Goal: Information Seeking & Learning: Understand process/instructions

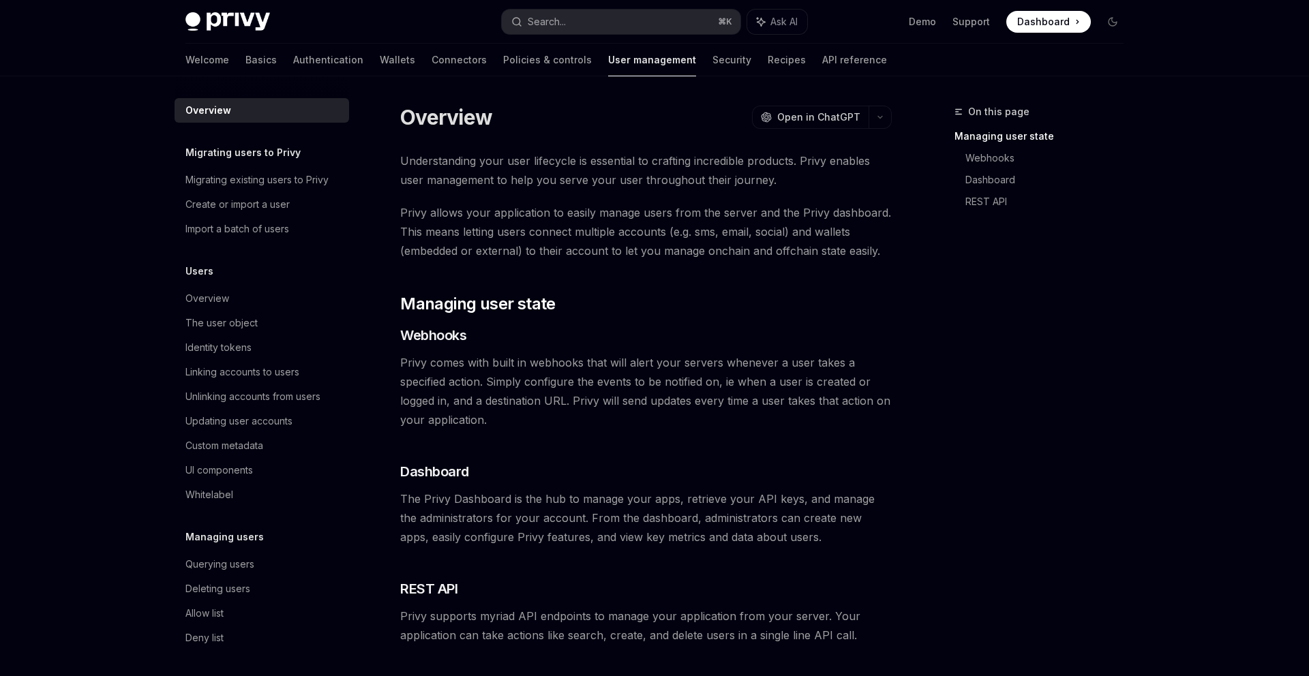
click at [785, 281] on div "Understanding your user lifecycle is essential to crafting incredible products.…" at bounding box center [646, 398] width 492 height 494
click at [380, 55] on link "Wallets" at bounding box center [397, 60] width 35 height 33
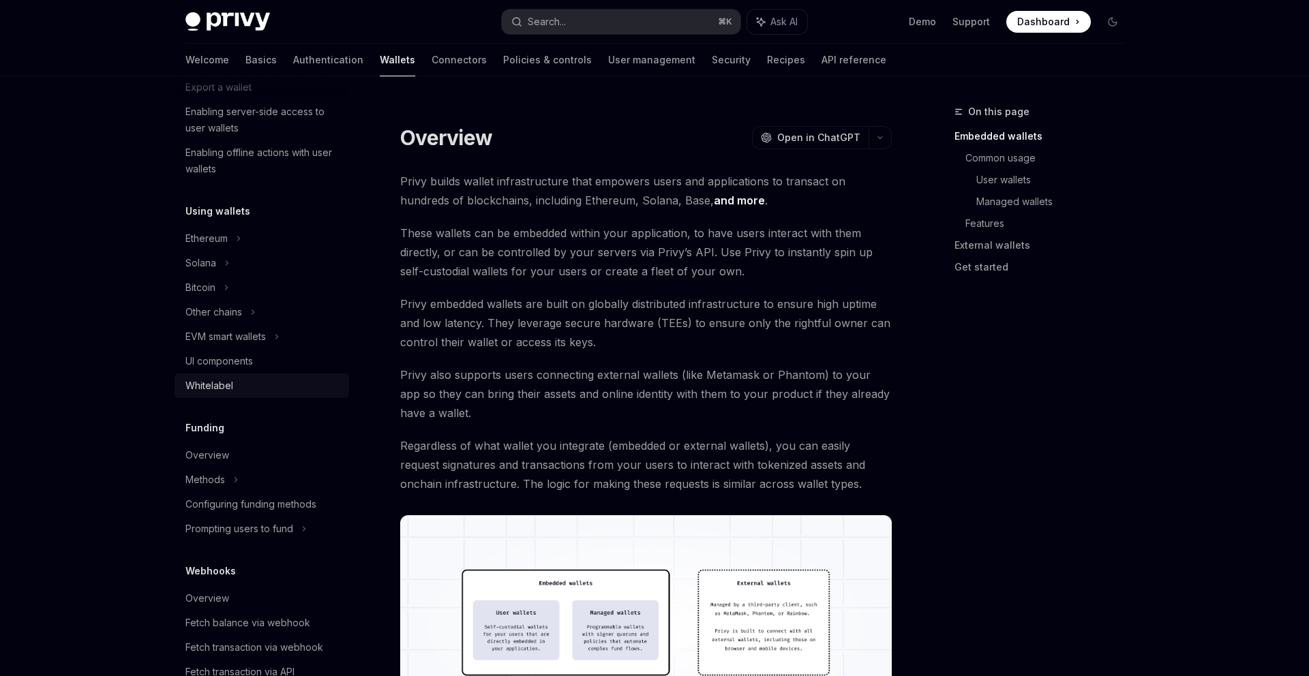
scroll to position [222, 0]
click at [235, 333] on div "EVM smart wallets" at bounding box center [225, 337] width 80 height 16
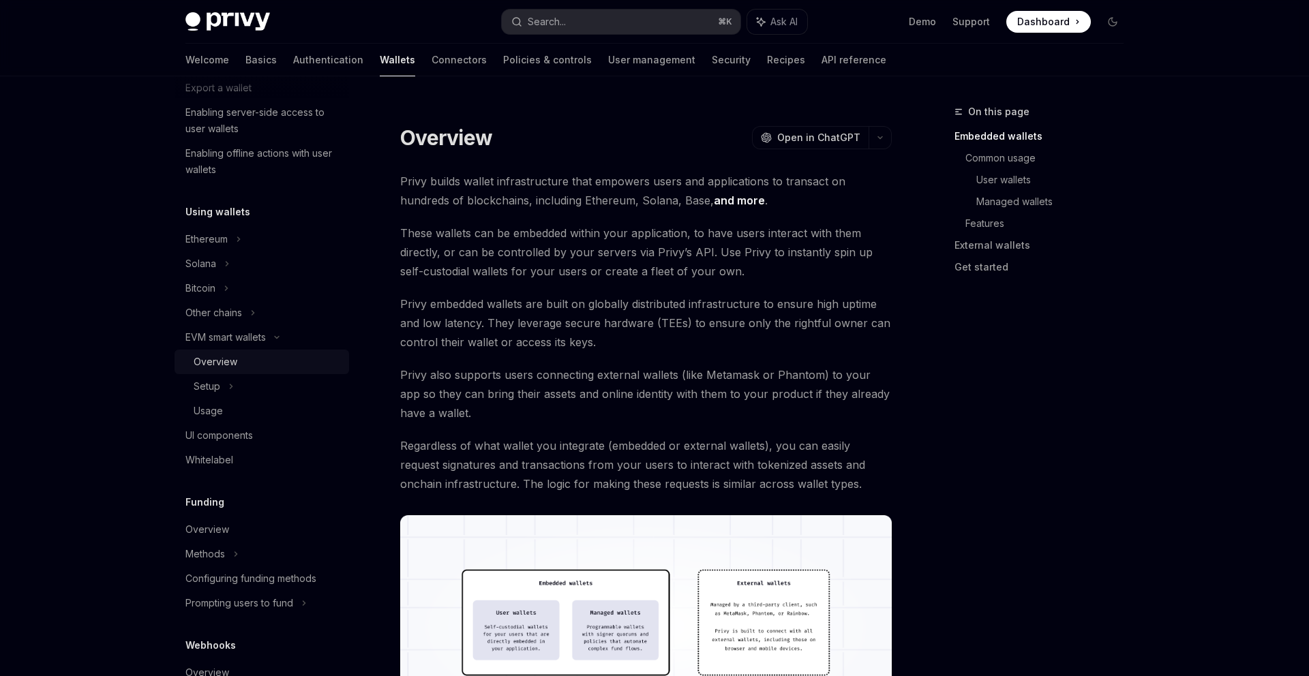
click at [227, 362] on div "Overview" at bounding box center [216, 362] width 44 height 16
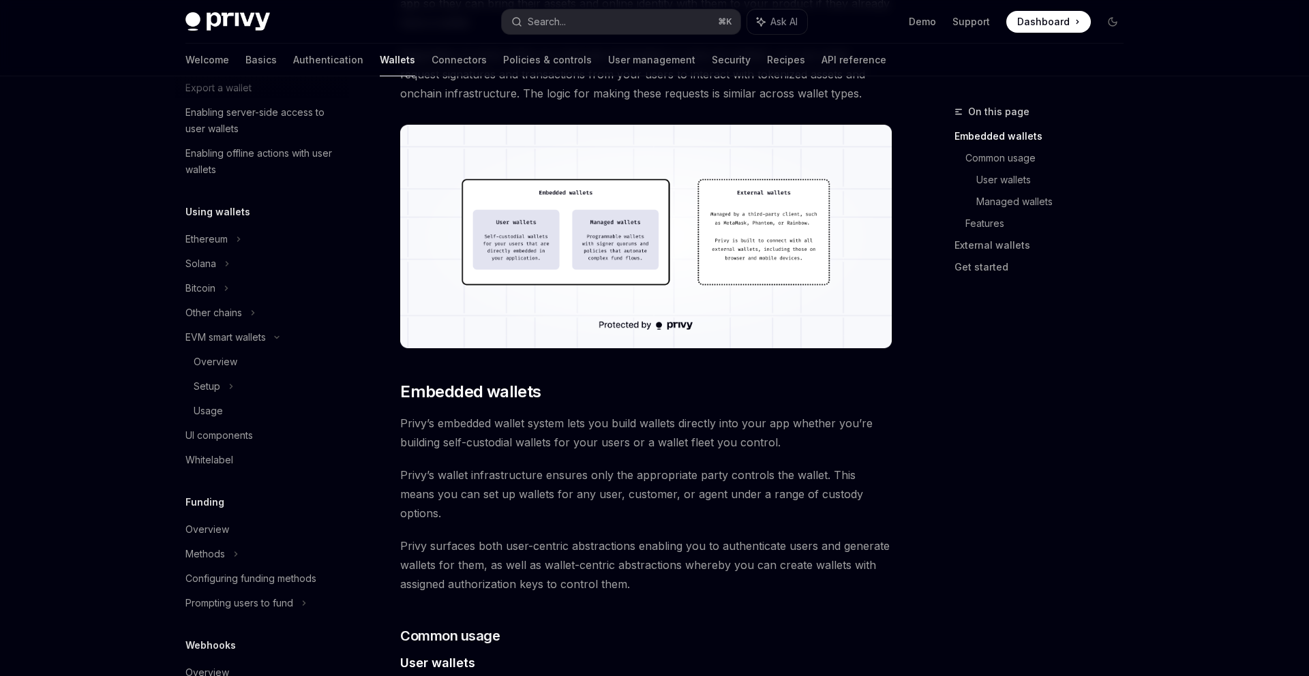
scroll to position [398, 0]
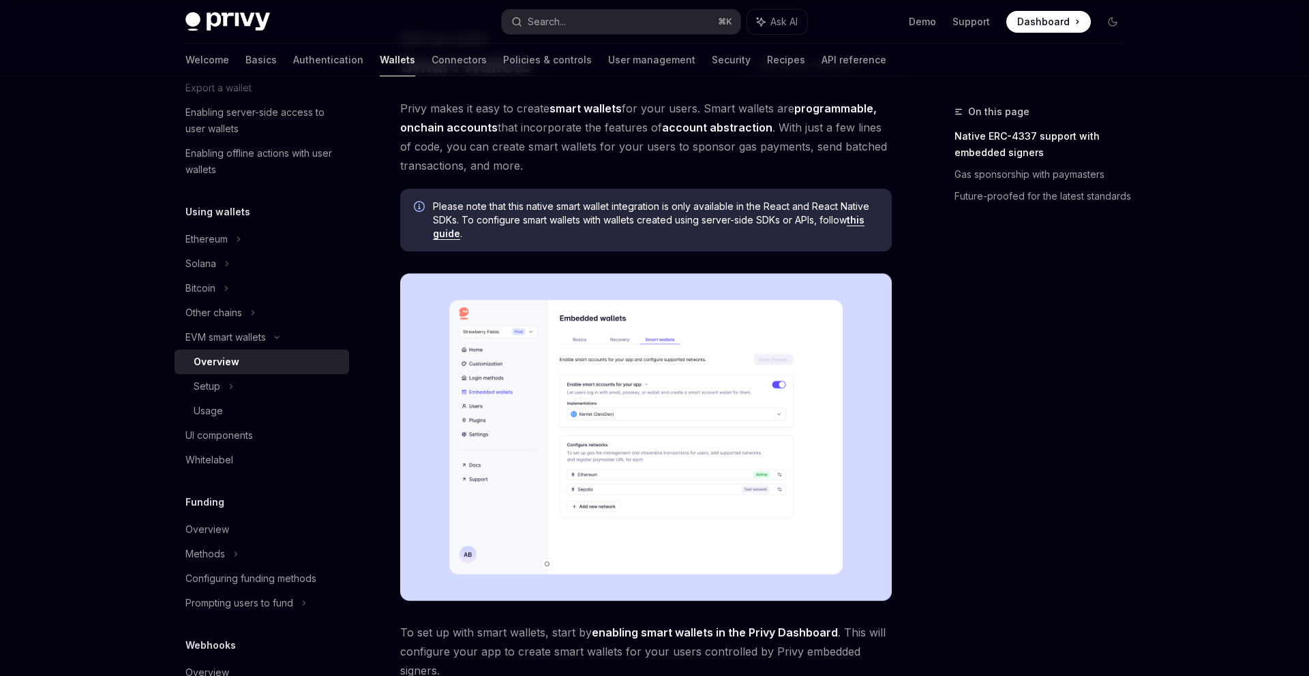
scroll to position [87, 0]
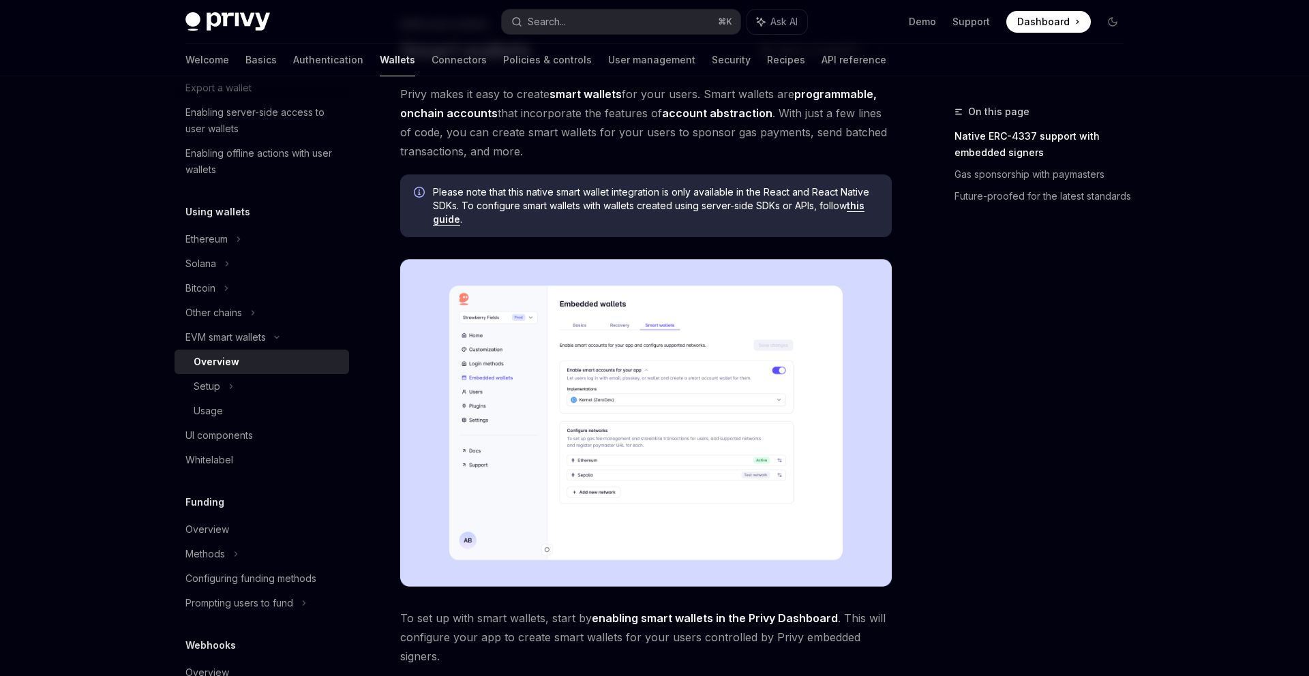
click at [673, 427] on img at bounding box center [646, 423] width 492 height 328
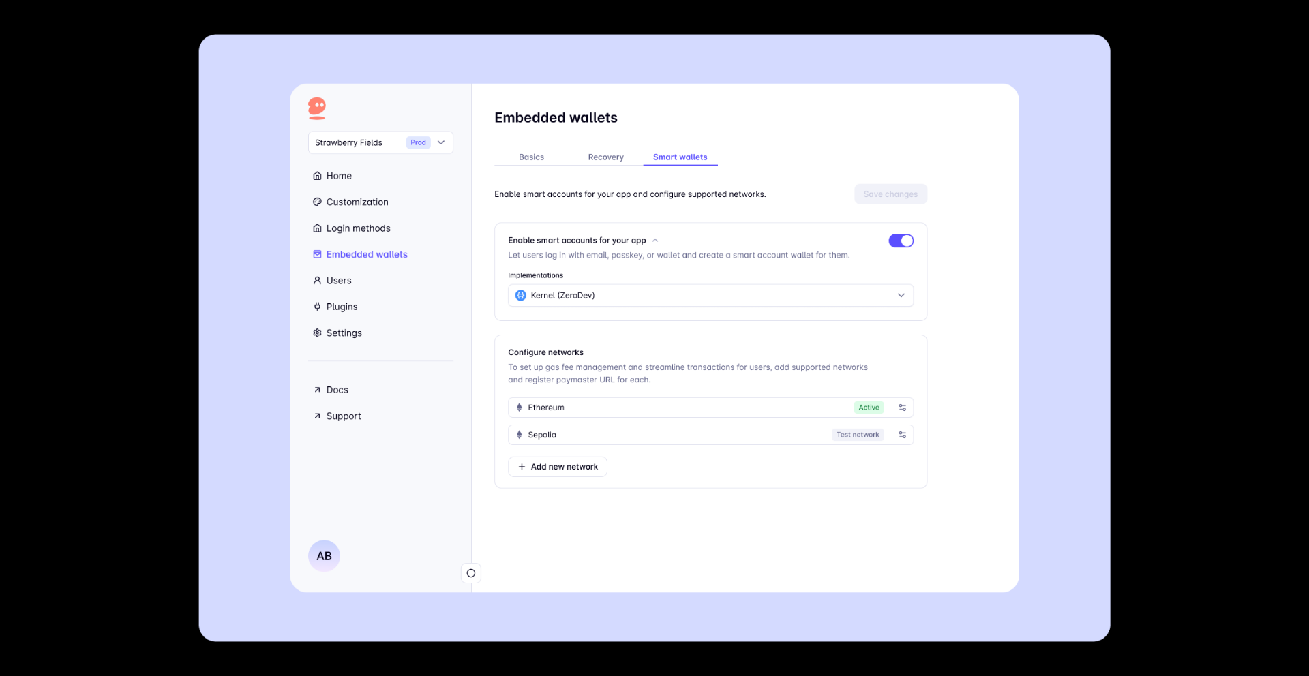
click at [1133, 142] on div at bounding box center [654, 338] width 1309 height 676
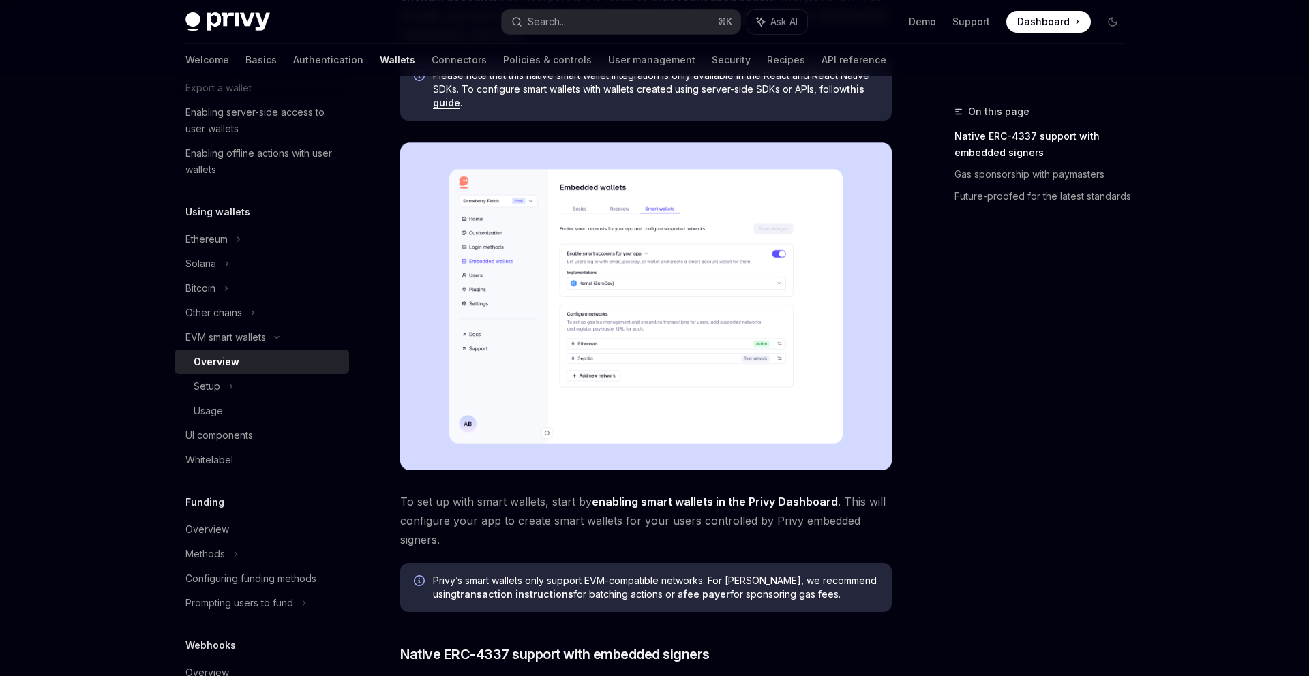
scroll to position [196, 0]
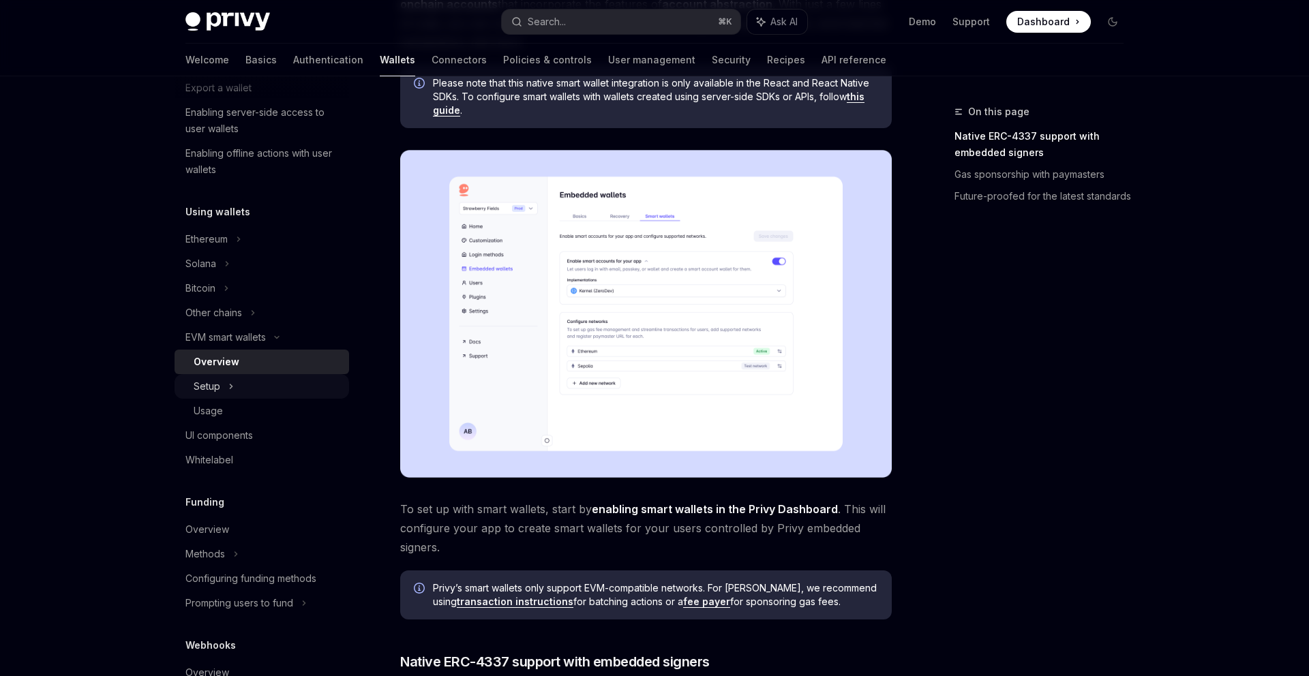
click at [221, 386] on div "Setup" at bounding box center [262, 386] width 175 height 25
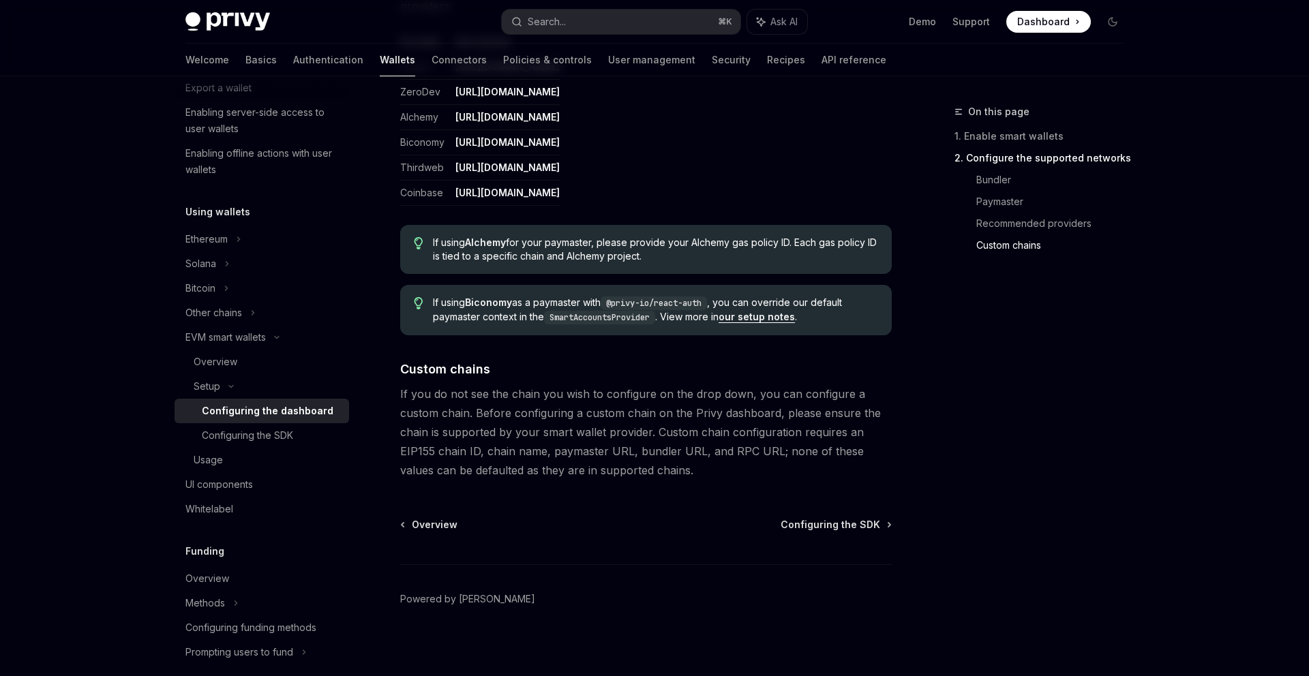
scroll to position [1751, 0]
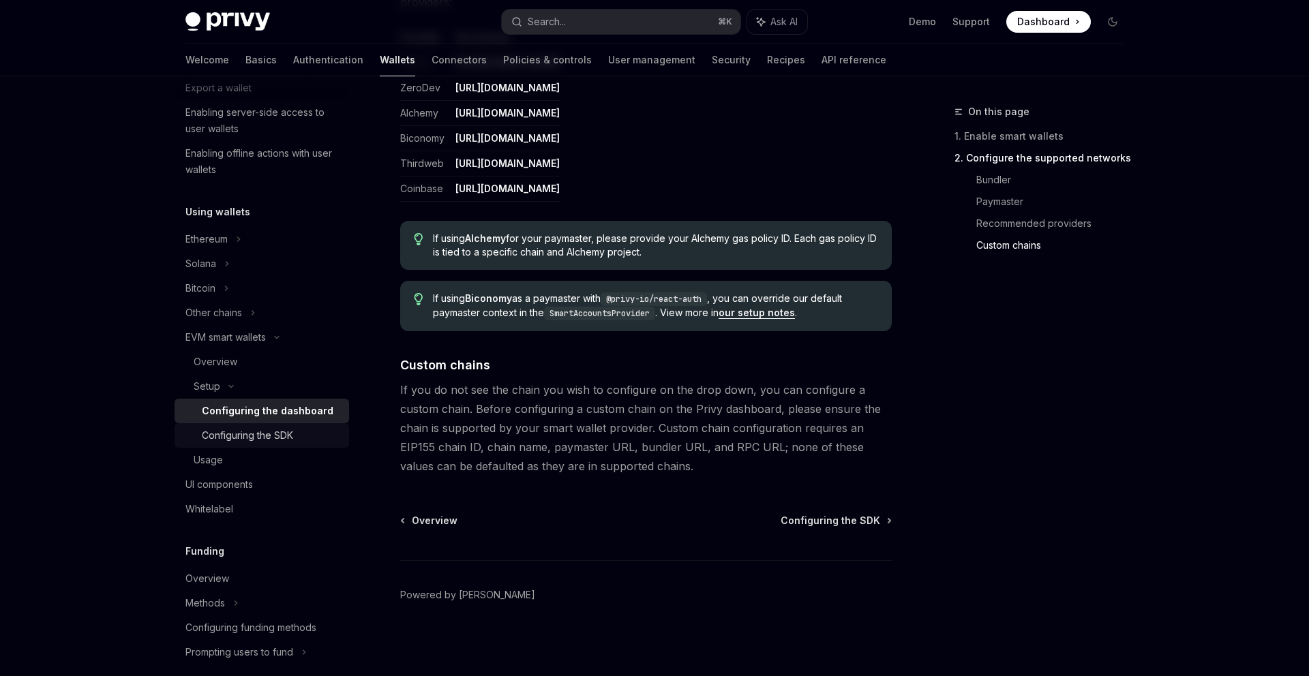
click at [288, 440] on div "Configuring the SDK" at bounding box center [247, 435] width 91 height 16
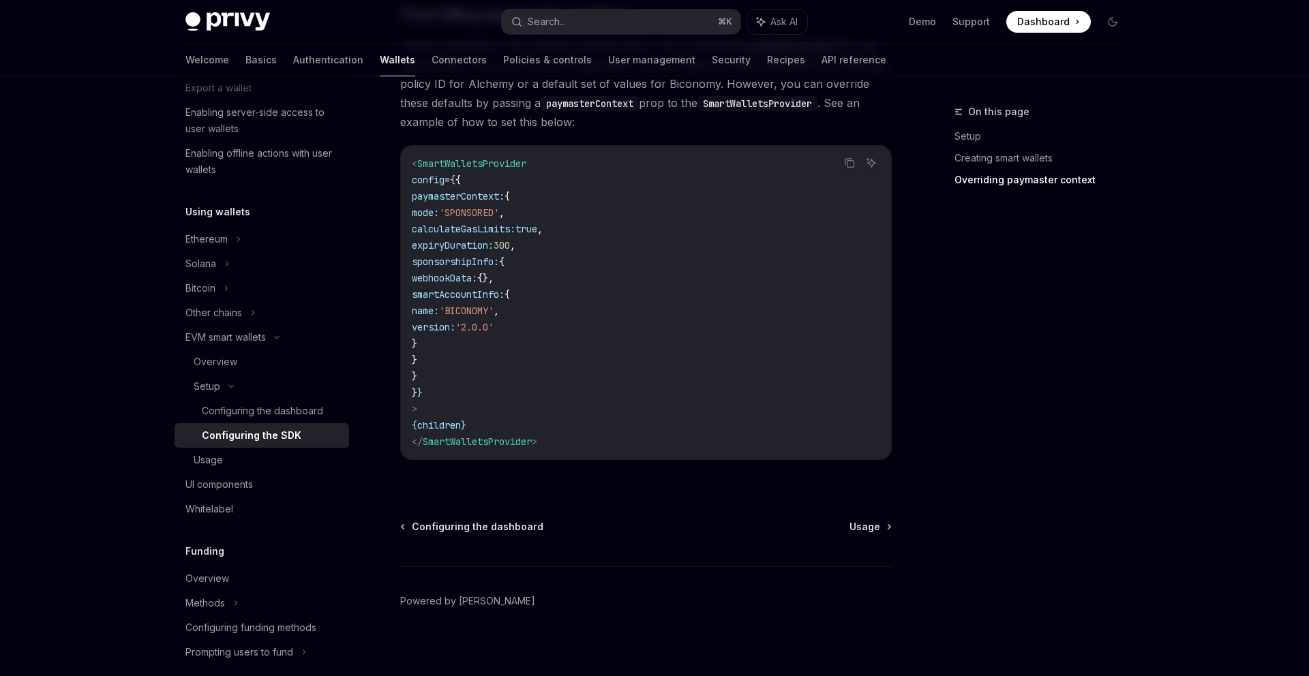
scroll to position [1098, 0]
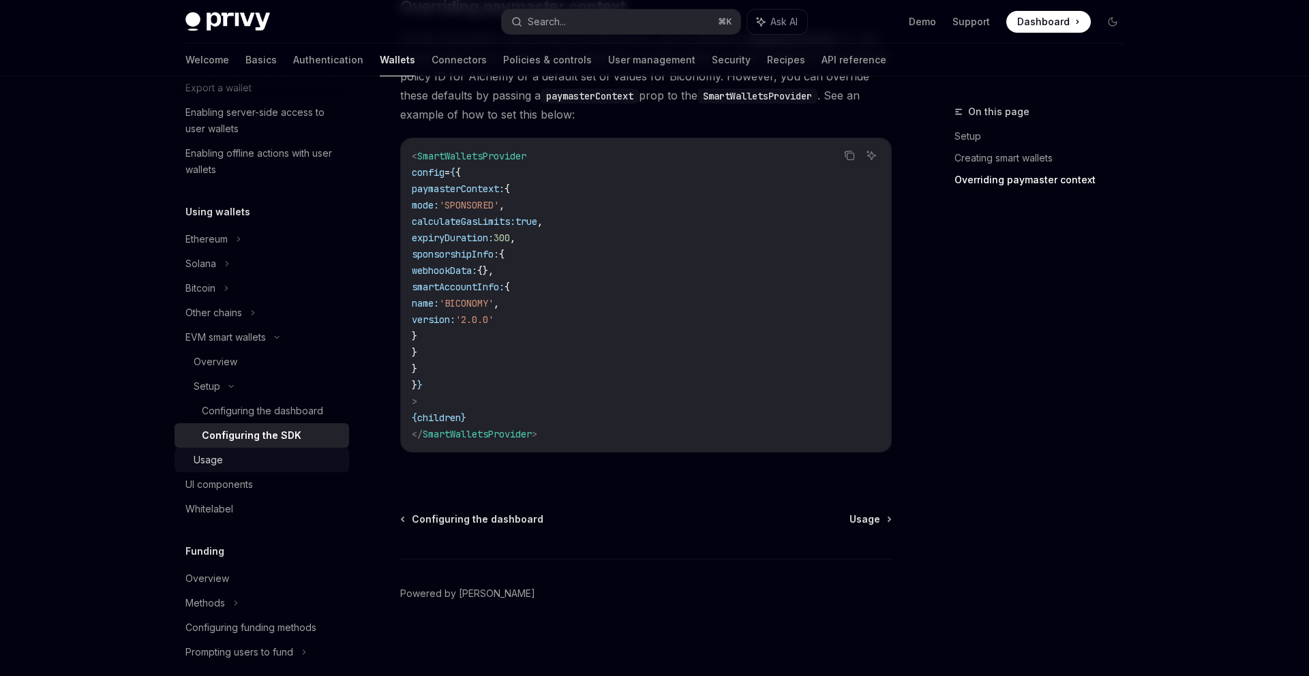
click at [261, 462] on div "Usage" at bounding box center [267, 460] width 147 height 16
type textarea "*"
